Goal: Task Accomplishment & Management: Use online tool/utility

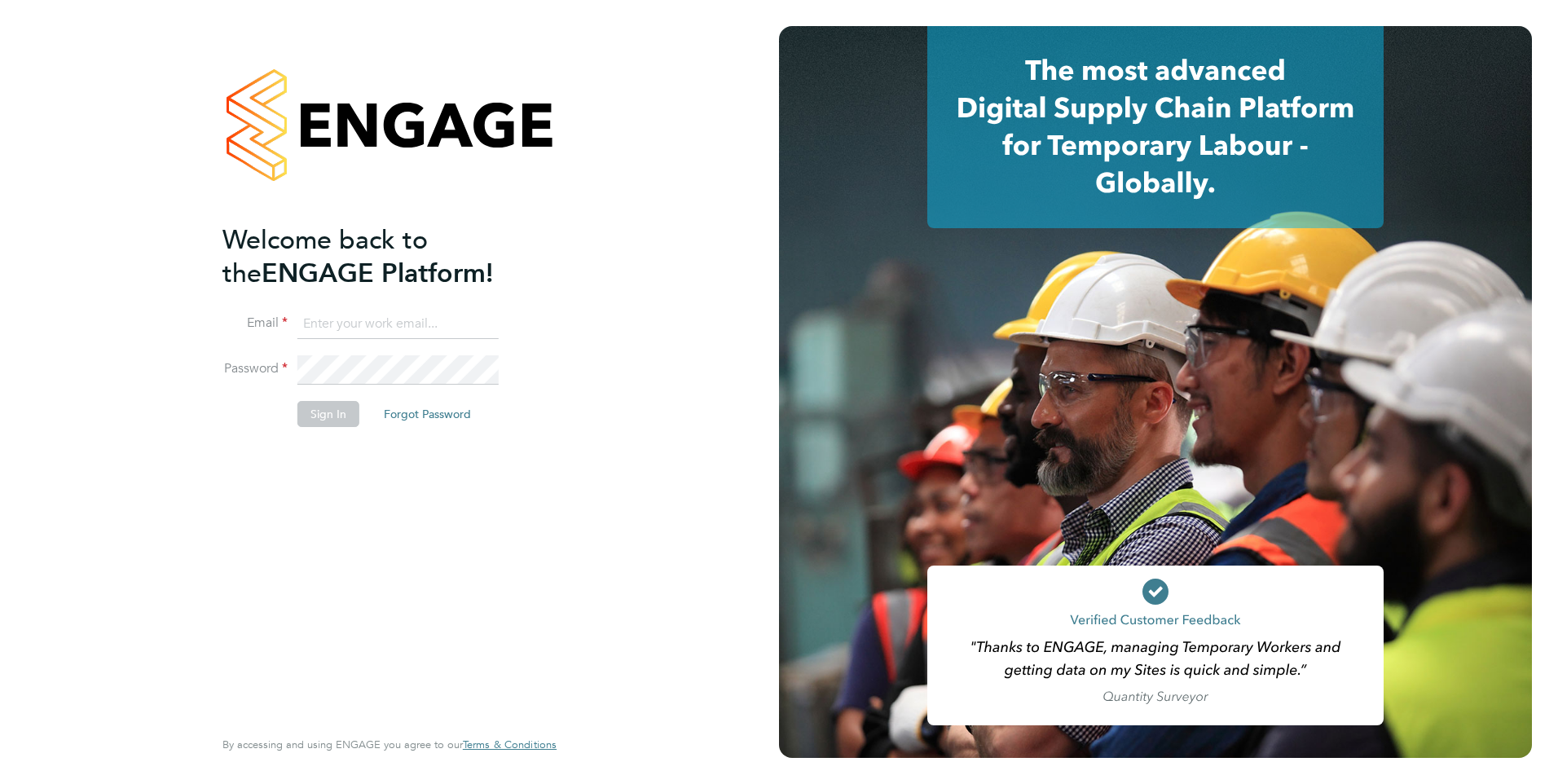
type input "Giuliana.Baldan@ncclondon.ac.uk"
click at [319, 416] on button "Sign In" at bounding box center [328, 414] width 62 height 26
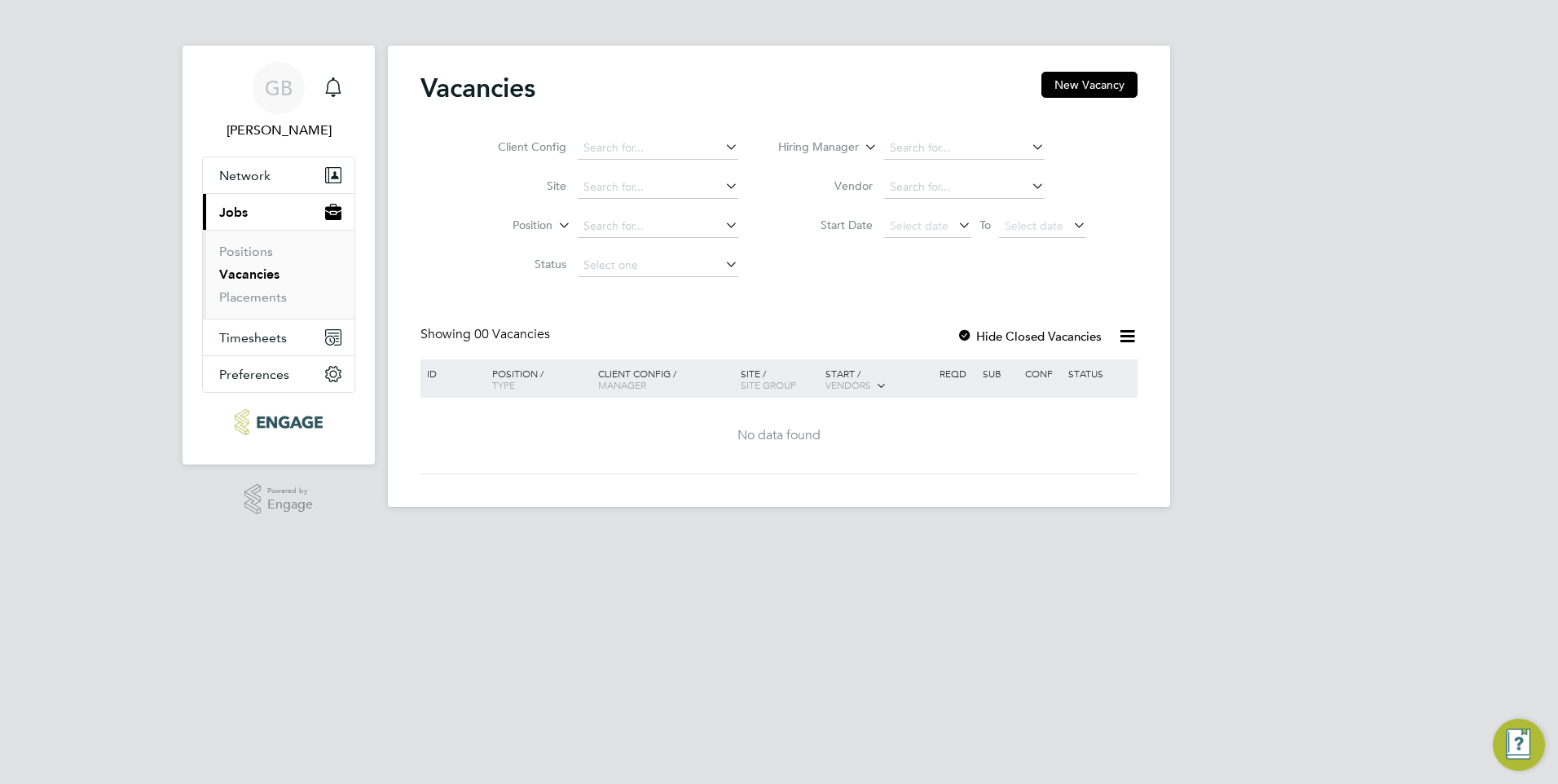
click at [681, 533] on html "GB [PERSON_NAME] Notifications Applications: Network Sites Workers Current page…" at bounding box center [779, 266] width 1558 height 533
click at [1105, 85] on button "New Vacancy" at bounding box center [1090, 85] width 96 height 26
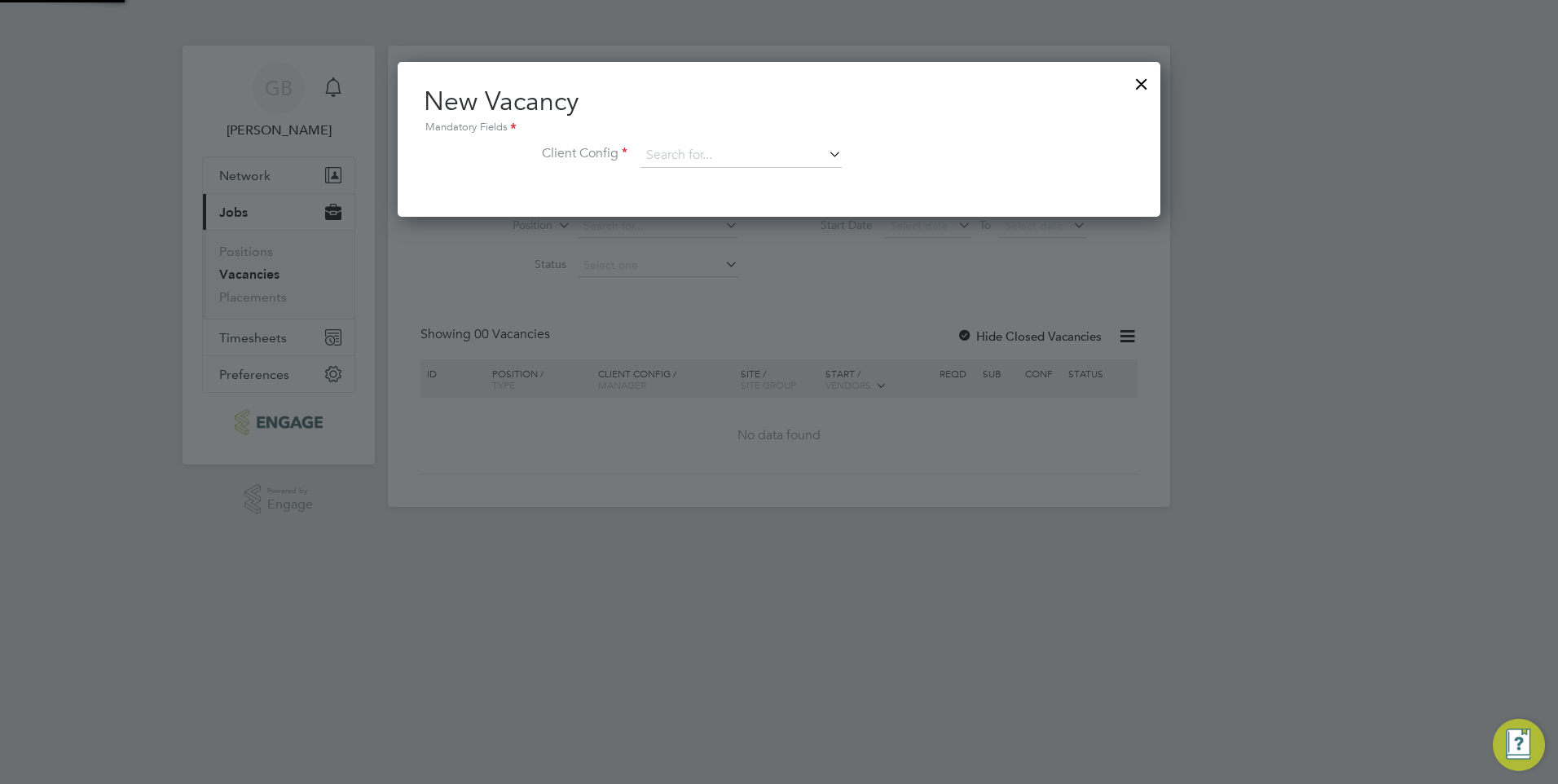
scroll to position [155, 764]
click at [826, 159] on icon at bounding box center [826, 154] width 0 height 23
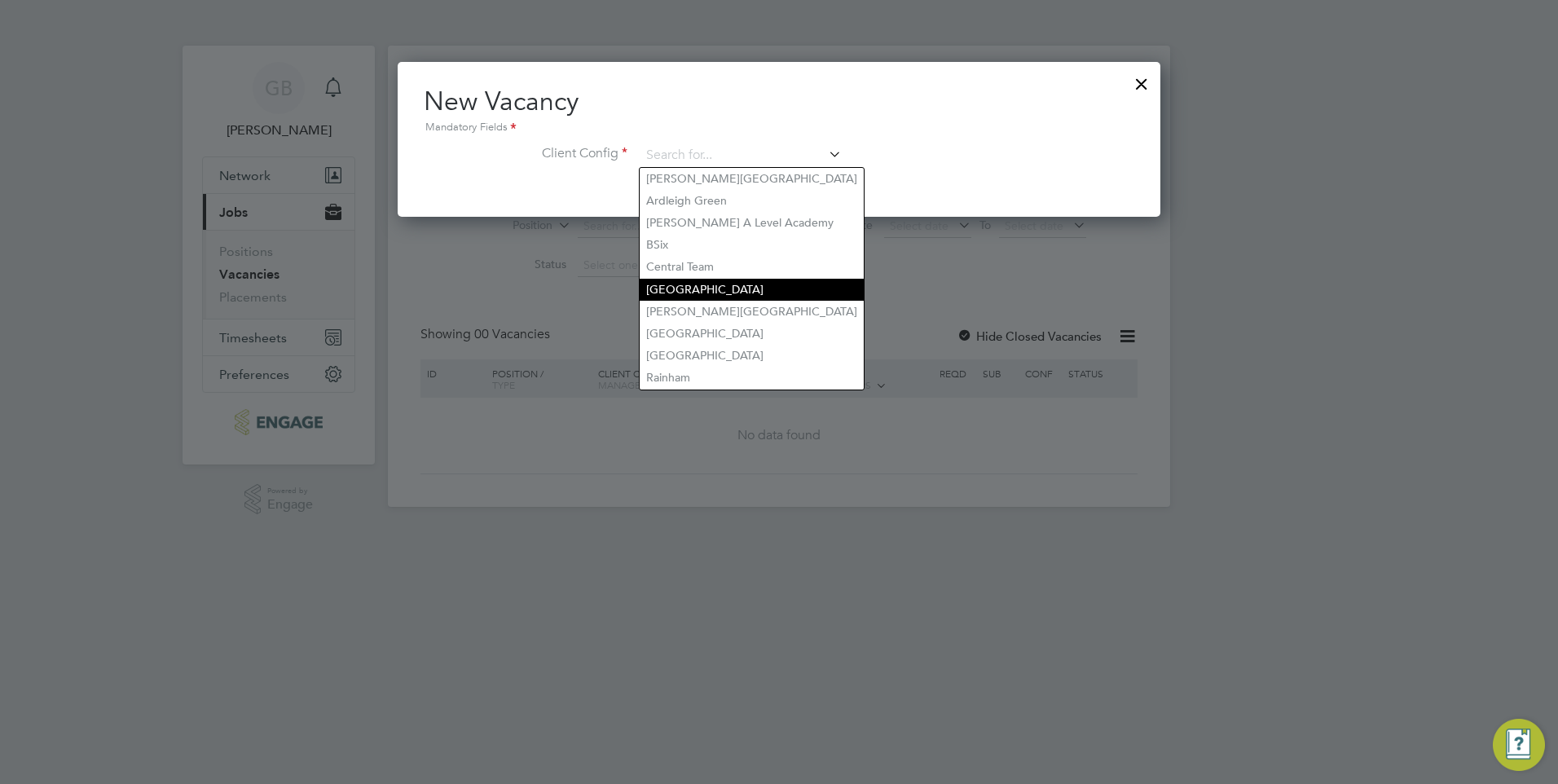
click at [747, 293] on li "[GEOGRAPHIC_DATA]" at bounding box center [751, 289] width 224 height 22
type input "[GEOGRAPHIC_DATA]"
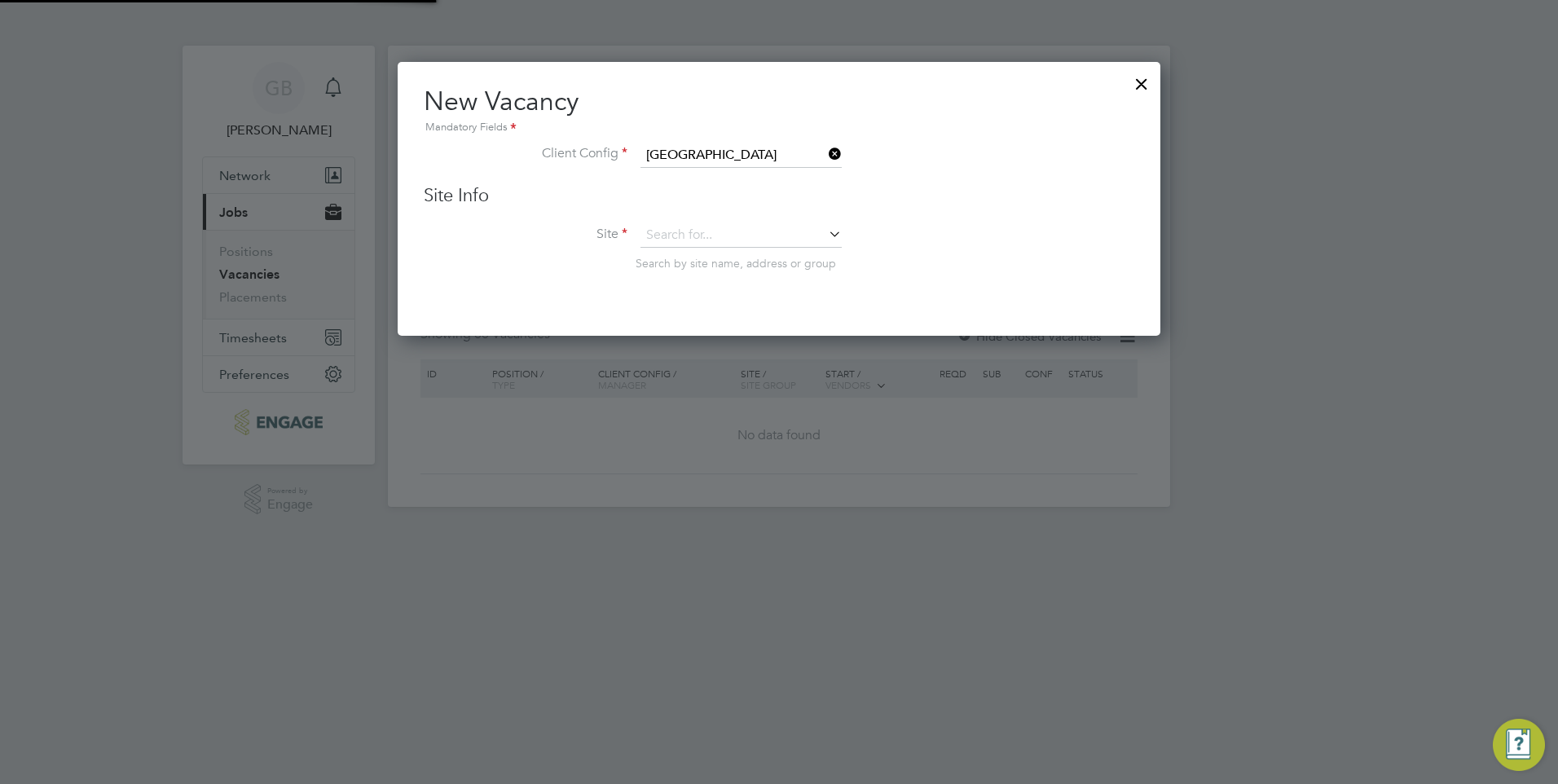
scroll to position [276, 764]
click at [753, 234] on input at bounding box center [740, 236] width 201 height 25
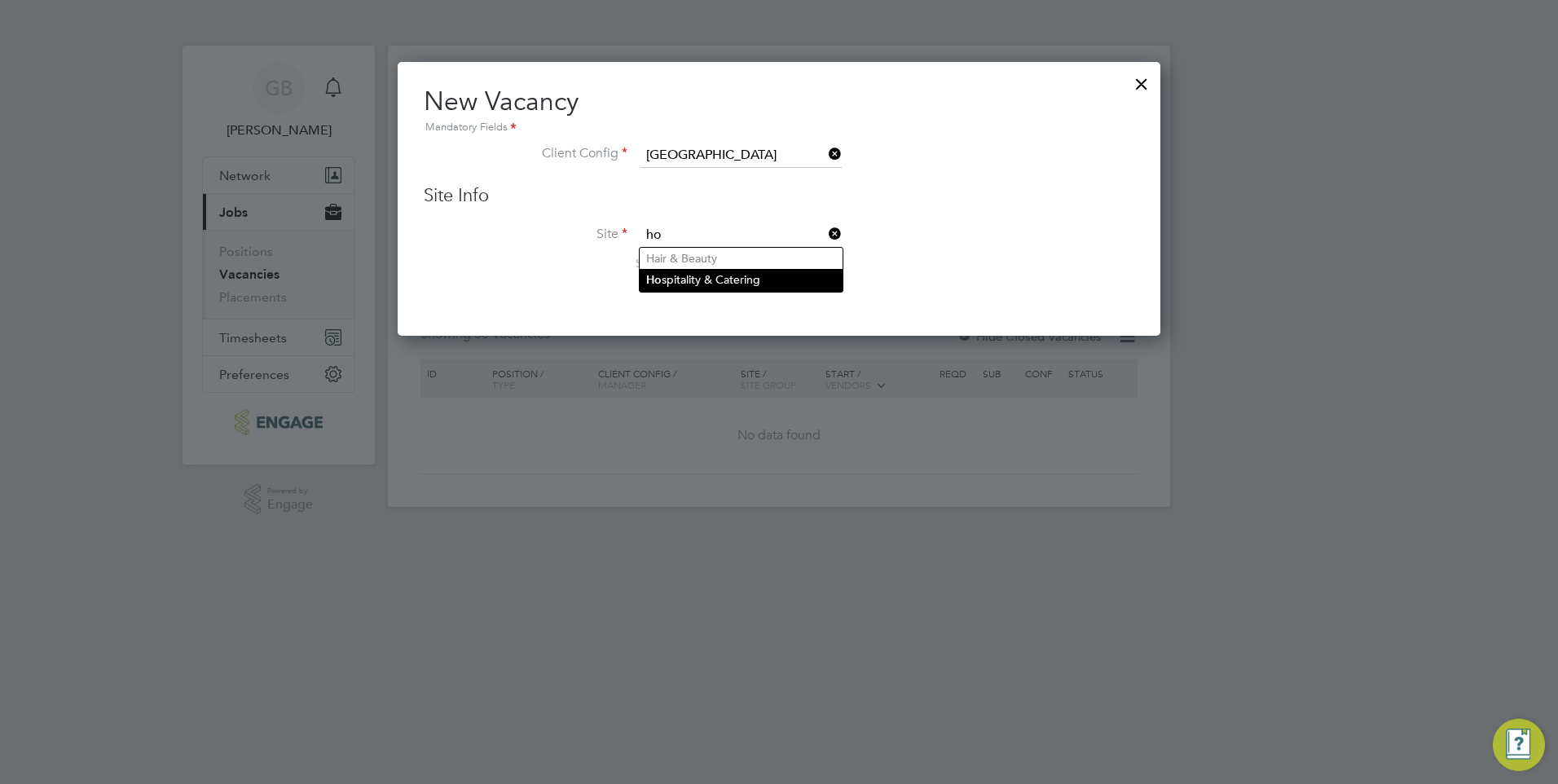
click at [732, 278] on li "Ho spitality & Catering" at bounding box center [740, 280] width 203 height 22
type input "Hospitality & Catering"
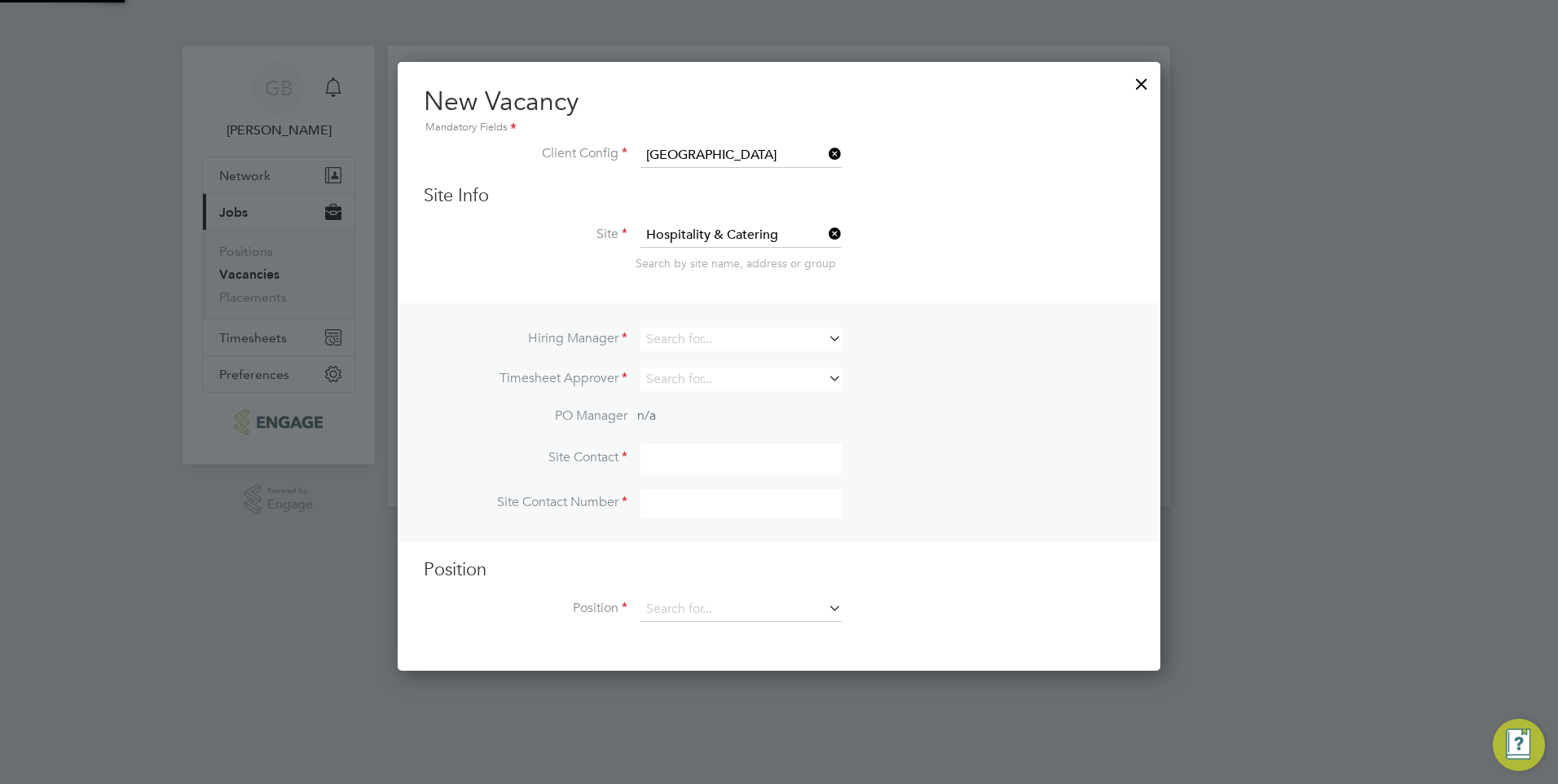
scroll to position [610, 764]
